Goal: Information Seeking & Learning: Learn about a topic

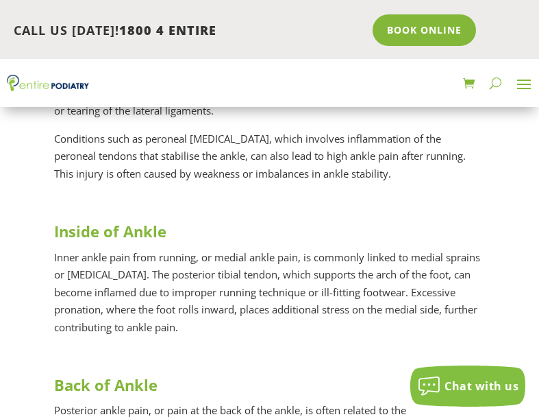
scroll to position [987, 0]
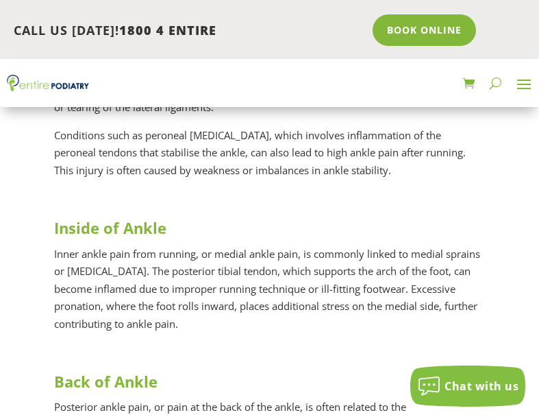
drag, startPoint x: 173, startPoint y: 273, endPoint x: 206, endPoint y: 270, distance: 33.7
click at [176, 272] on p "Inner ankle pain from running, or medial ankle pain, is commonly linked to medi…" at bounding box center [270, 294] width 432 height 98
click at [208, 270] on p "Inner ankle pain from running, or medial ankle pain, is commonly linked to medi…" at bounding box center [270, 294] width 432 height 98
click at [123, 308] on p "Inner ankle pain from running, or medial ankle pain, is commonly linked to medi…" at bounding box center [270, 294] width 432 height 98
click at [198, 313] on p "Inner ankle pain from running, or medial ankle pain, is commonly linked to medi…" at bounding box center [270, 294] width 432 height 98
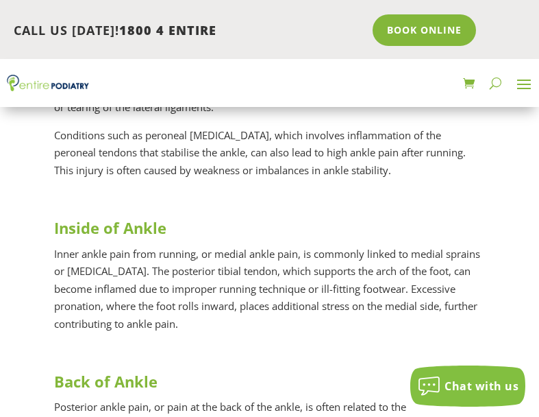
click at [261, 304] on p "Inner ankle pain from running, or medial ankle pain, is commonly linked to medi…" at bounding box center [270, 294] width 432 height 98
click at [282, 315] on p "Inner ankle pain from running, or medial ankle pain, is commonly linked to medi…" at bounding box center [270, 294] width 432 height 98
click at [125, 267] on p "Inner ankle pain from running, or medial ankle pain, is commonly linked to medi…" at bounding box center [270, 294] width 432 height 98
click at [126, 225] on strong "Inside of Ankle" at bounding box center [110, 227] width 112 height 21
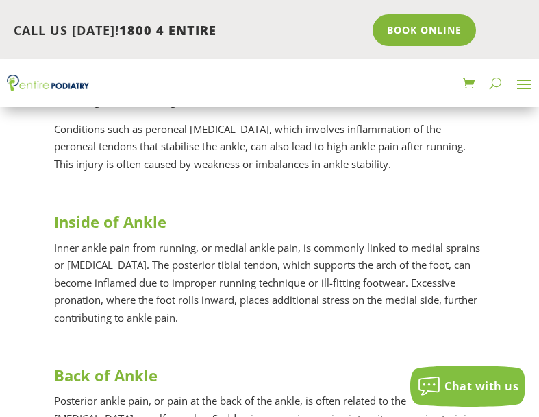
scroll to position [992, 0]
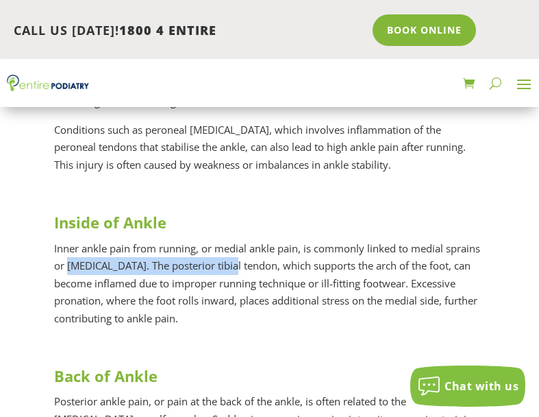
drag, startPoint x: 67, startPoint y: 267, endPoint x: 230, endPoint y: 265, distance: 163.1
click at [231, 264] on p "Inner ankle pain from running, or medial ankle pain, is commonly linked to medi…" at bounding box center [270, 289] width 432 height 98
